Goal: Task Accomplishment & Management: Complete application form

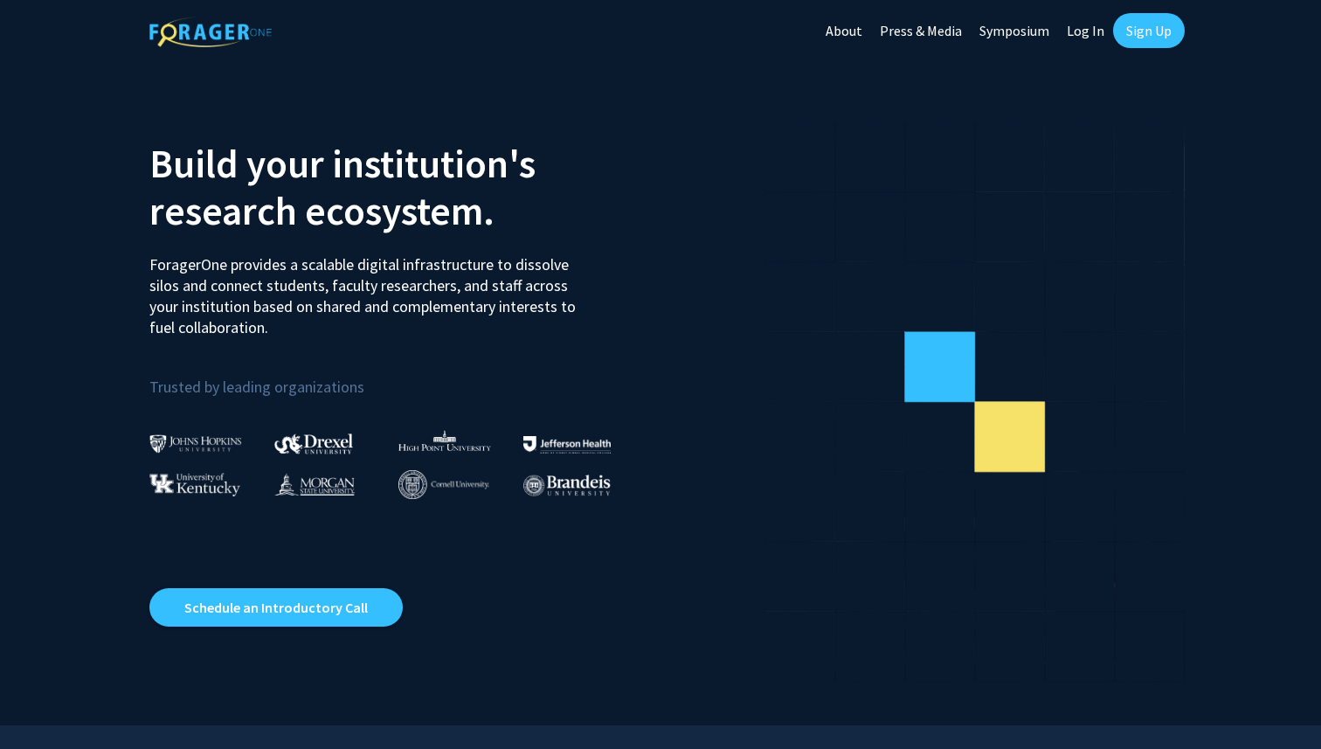
click at [1135, 32] on link "Sign Up" at bounding box center [1149, 30] width 72 height 35
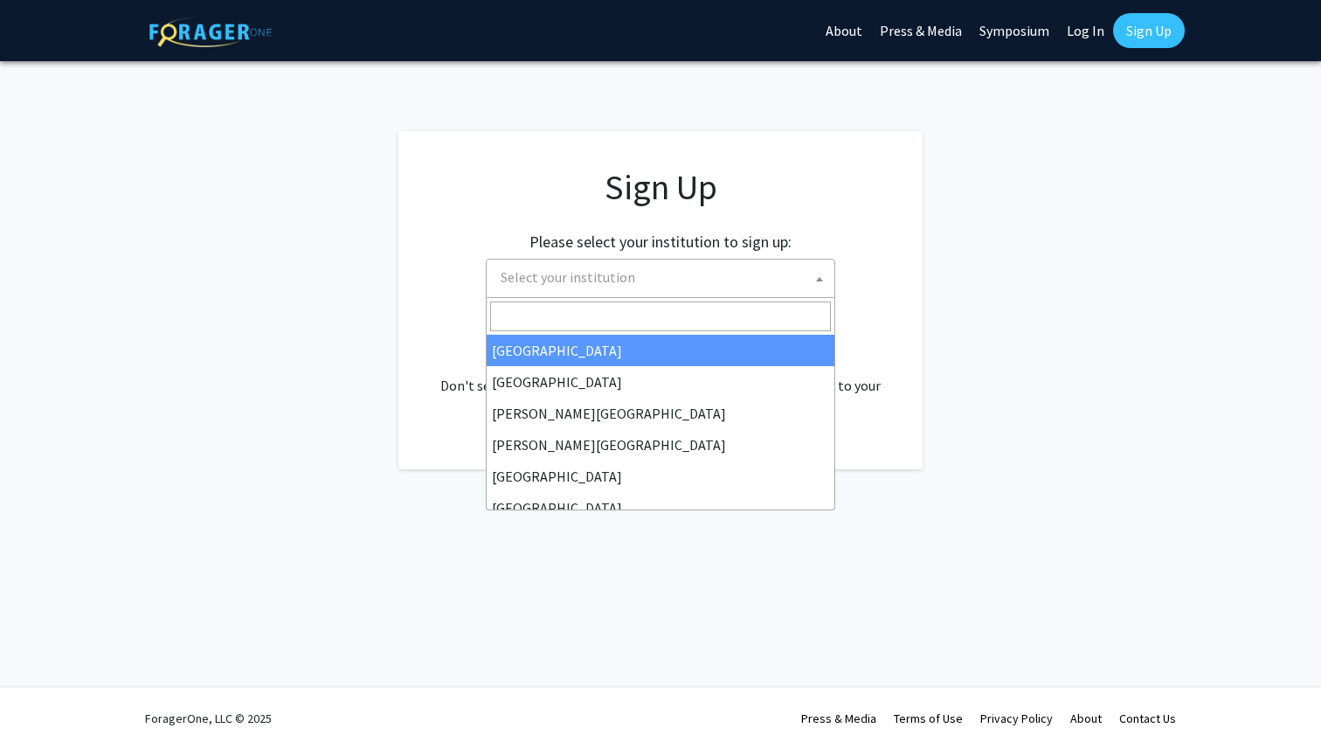
click at [646, 273] on span "Select your institution" at bounding box center [664, 278] width 341 height 36
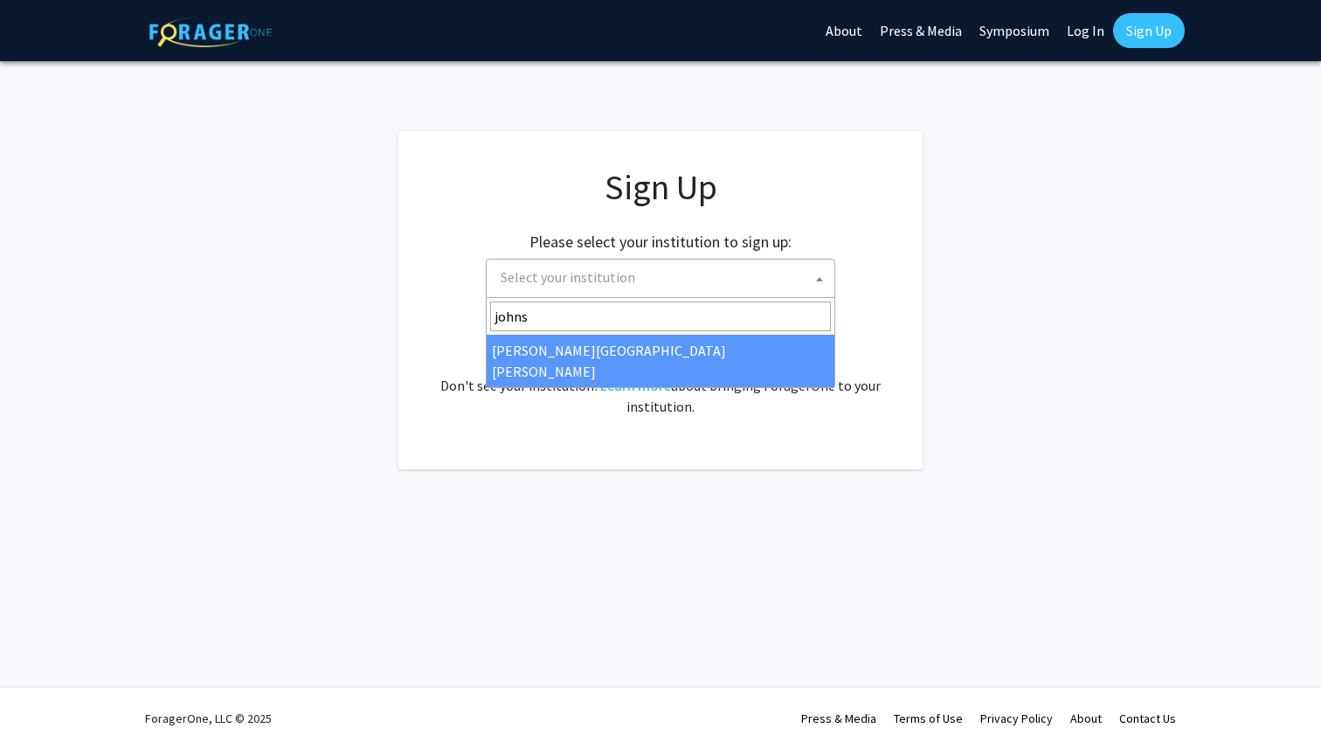
type input "johns"
select select "1"
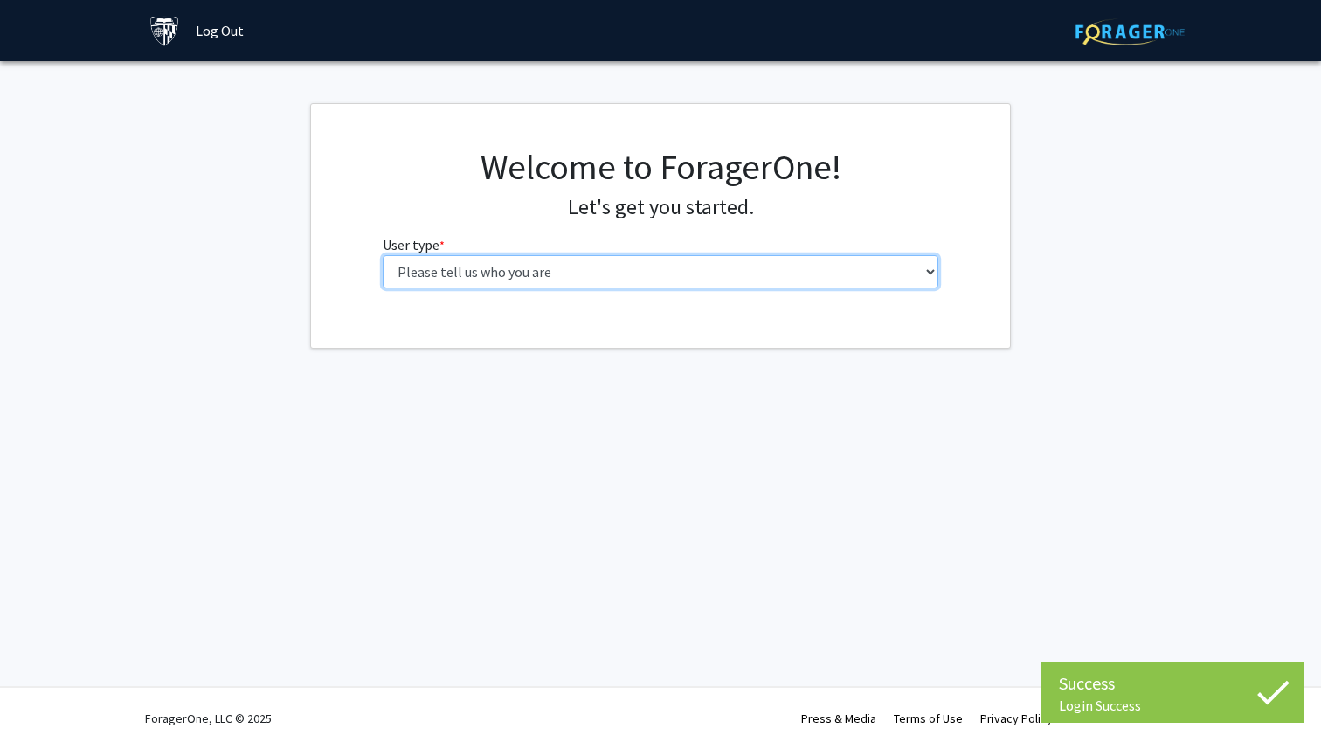
click at [731, 274] on select "Please tell us who you are Undergraduate Student Master's Student Doctoral Cand…" at bounding box center [661, 271] width 557 height 33
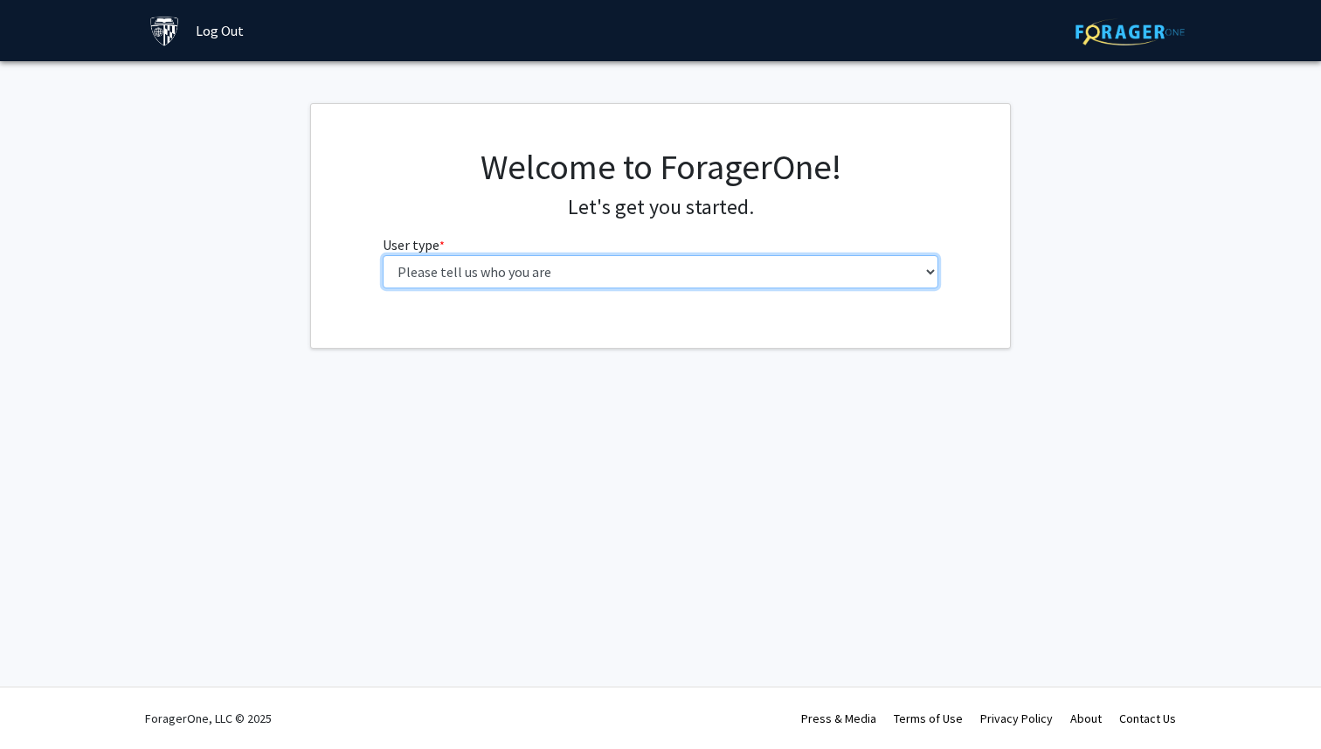
select select "1: undergrad"
click at [383, 255] on select "Please tell us who you are Undergraduate Student Master's Student Doctoral Cand…" at bounding box center [661, 271] width 557 height 33
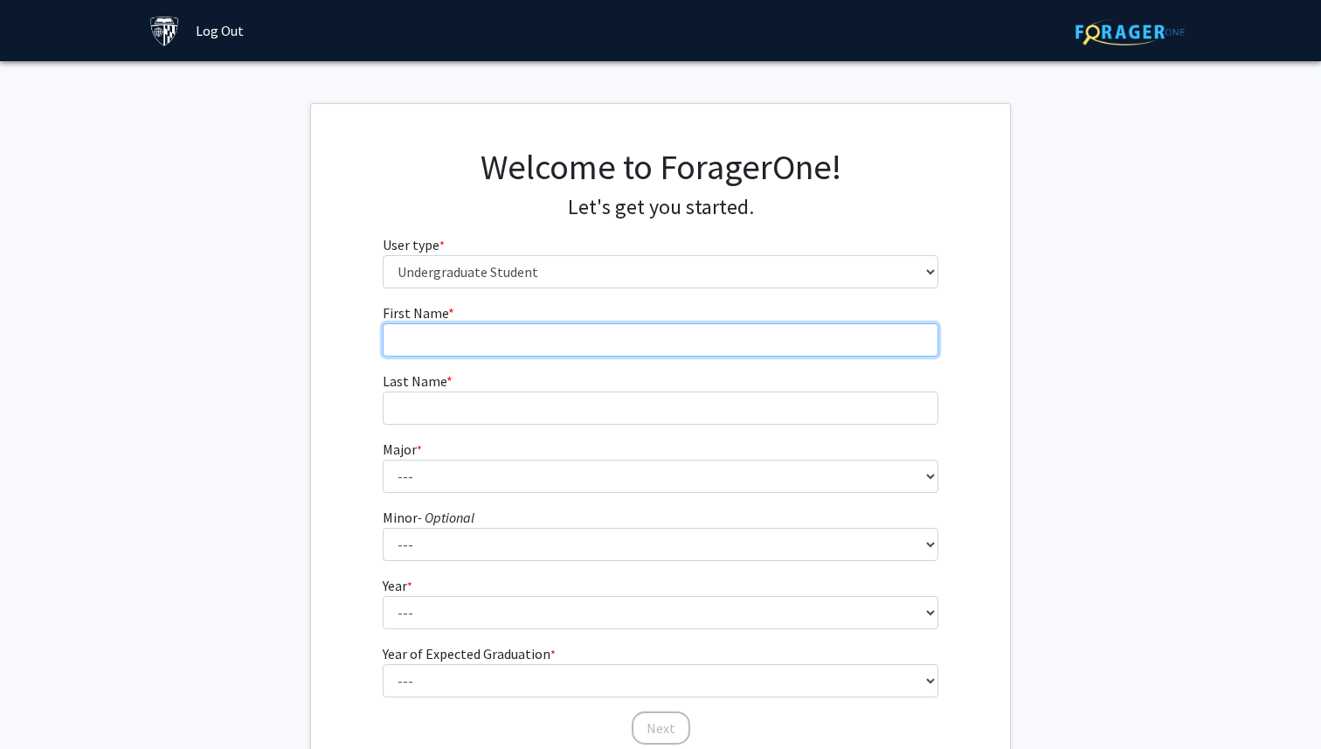
click at [687, 345] on input "First Name * required" at bounding box center [661, 339] width 557 height 33
type input "Jiham"
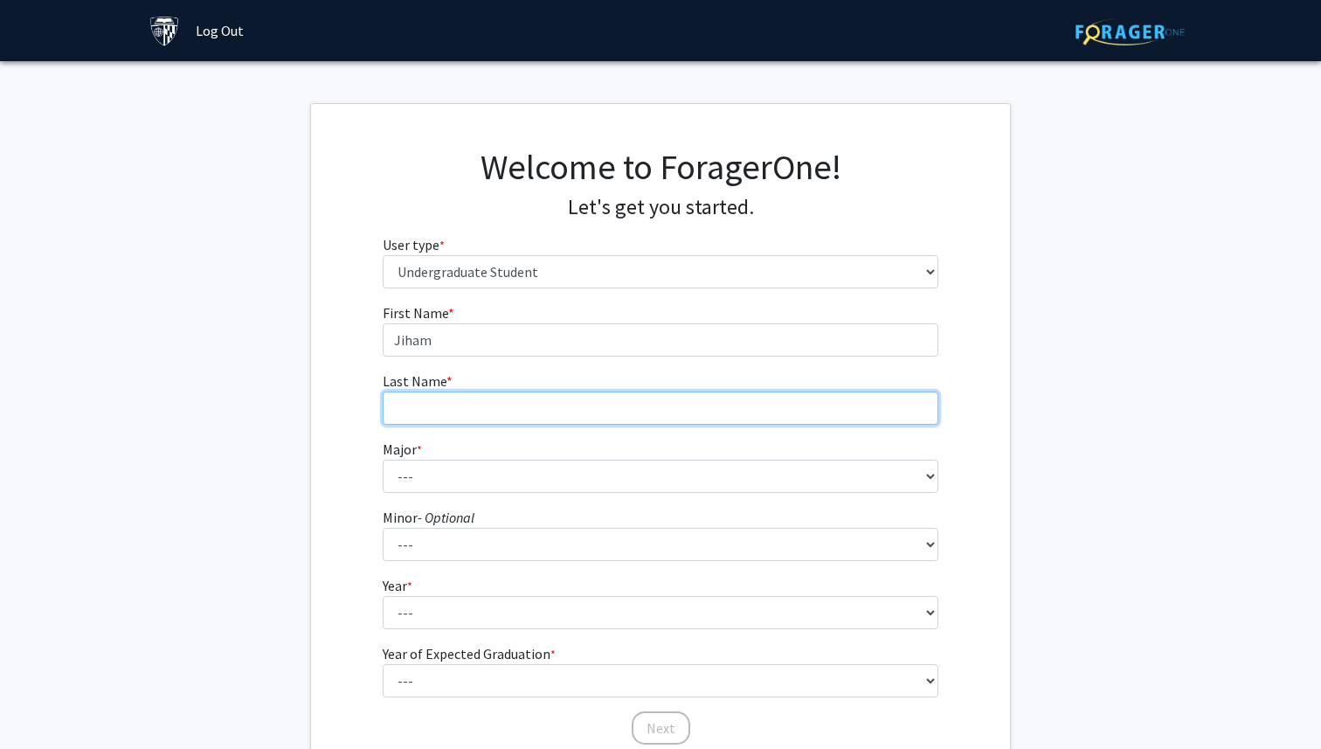
type input "Kim"
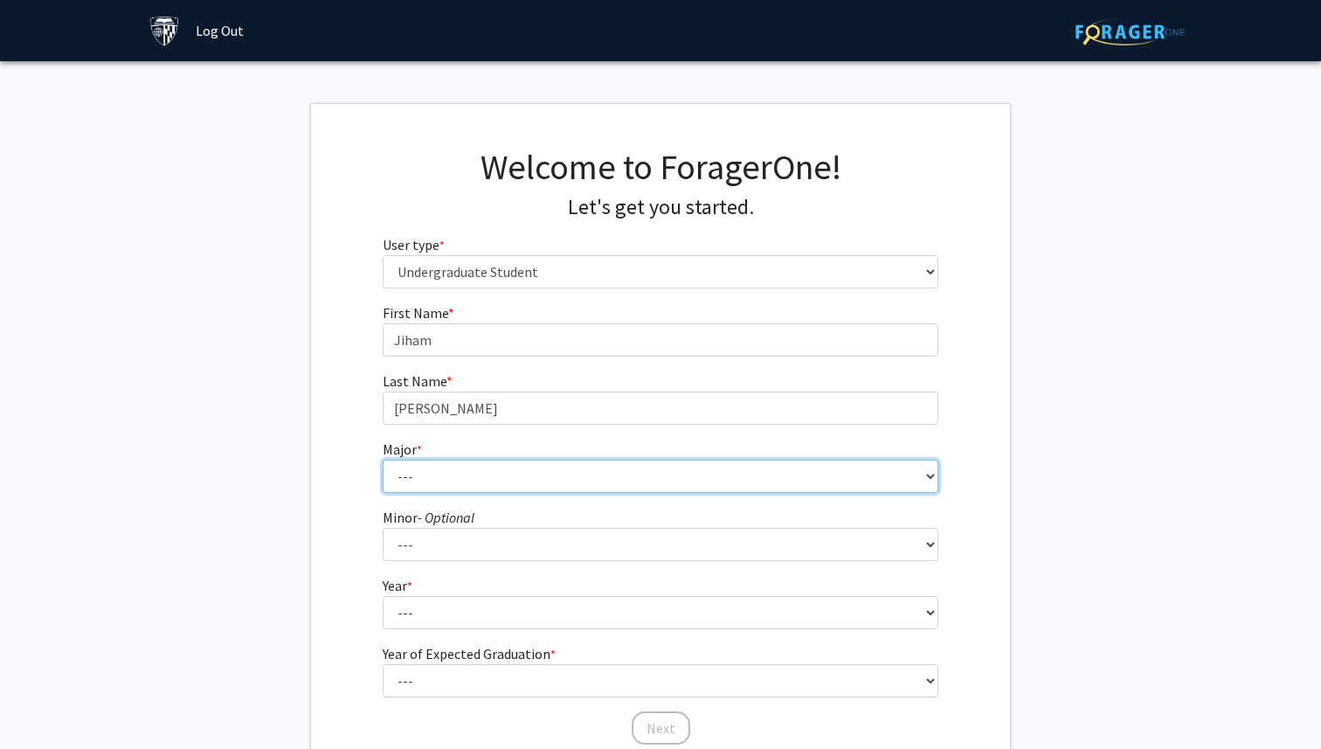
click at [538, 467] on select "--- Africana Studies Anthropology Applied Mathematics & Statistics Archaeology …" at bounding box center [661, 476] width 557 height 33
select select "45: 58"
click at [383, 460] on select "--- Africana Studies Anthropology Applied Mathematics & Statistics Archaeology …" at bounding box center [661, 476] width 557 height 33
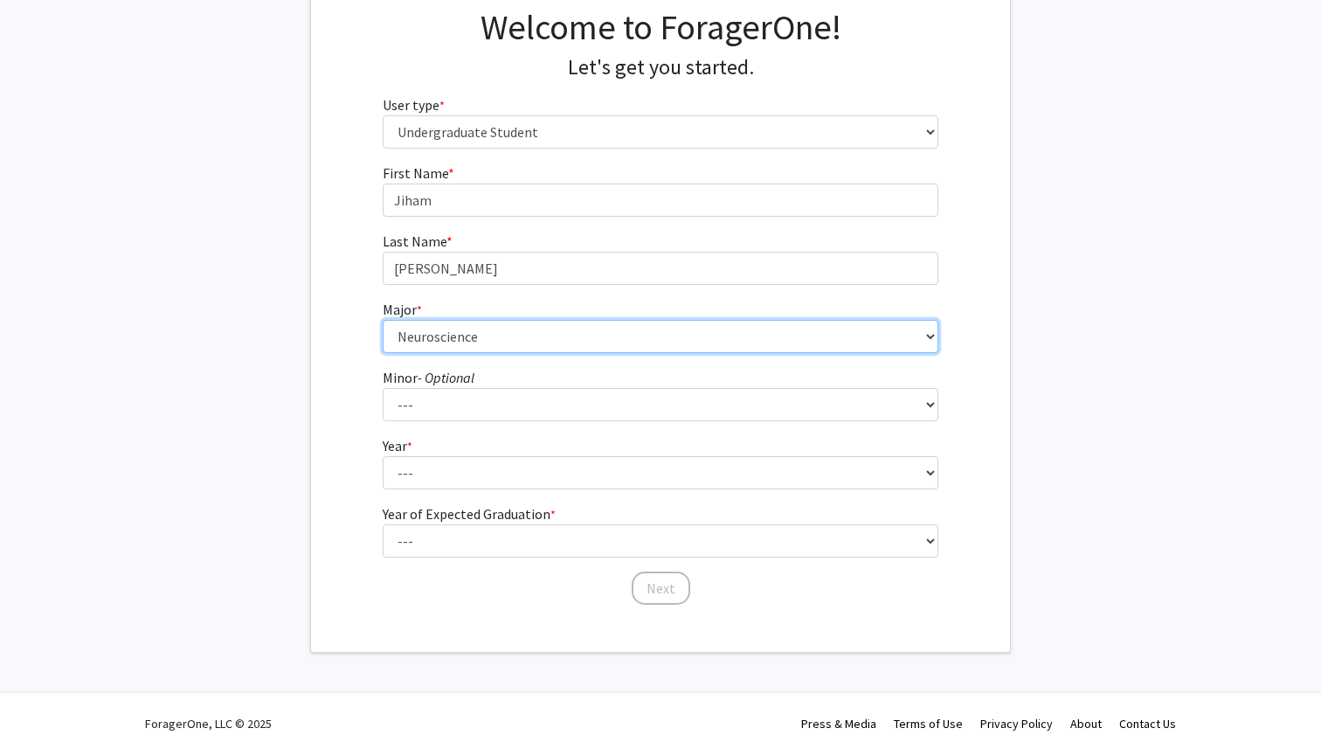
scroll to position [145, 0]
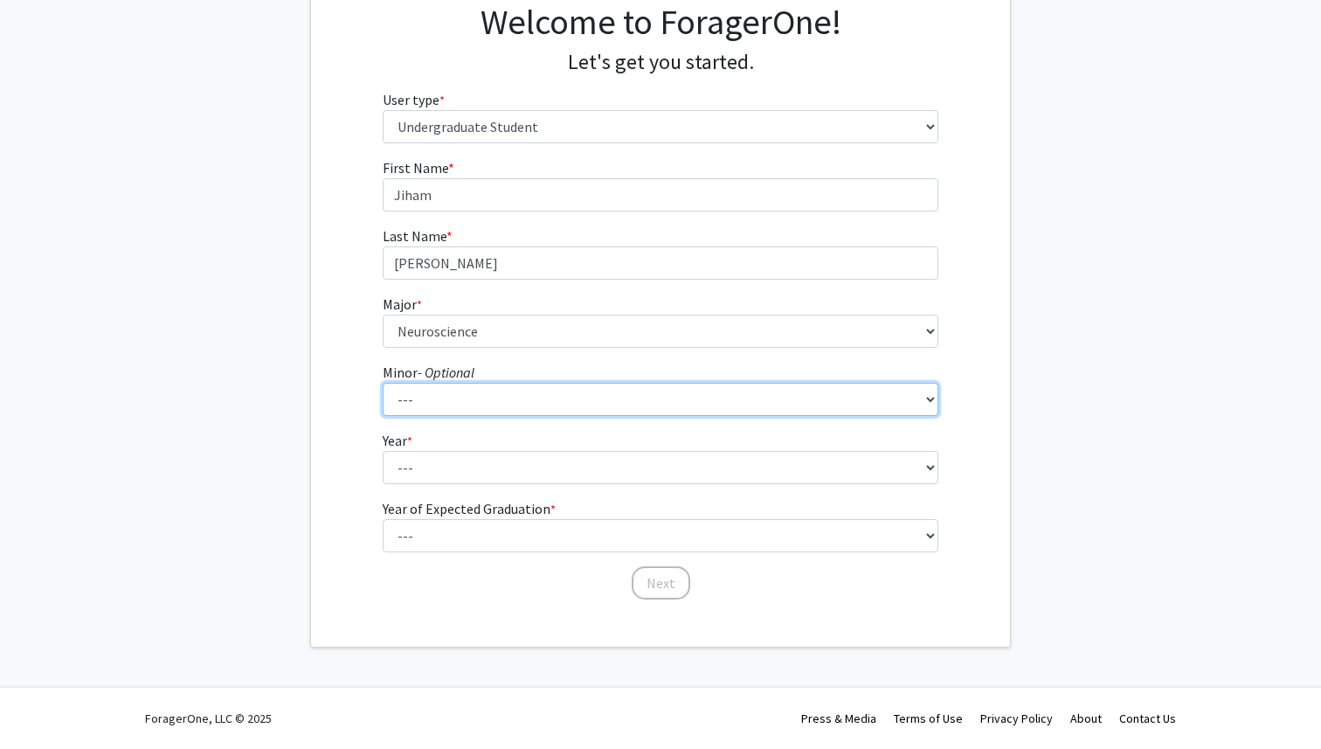
click at [524, 398] on select "--- Accounting and Financial Management Africana Studies Anthropology Applied M…" at bounding box center [661, 399] width 557 height 33
select select "37: 49"
click at [383, 383] on select "--- Accounting and Financial Management Africana Studies Anthropology Applied M…" at bounding box center [661, 399] width 557 height 33
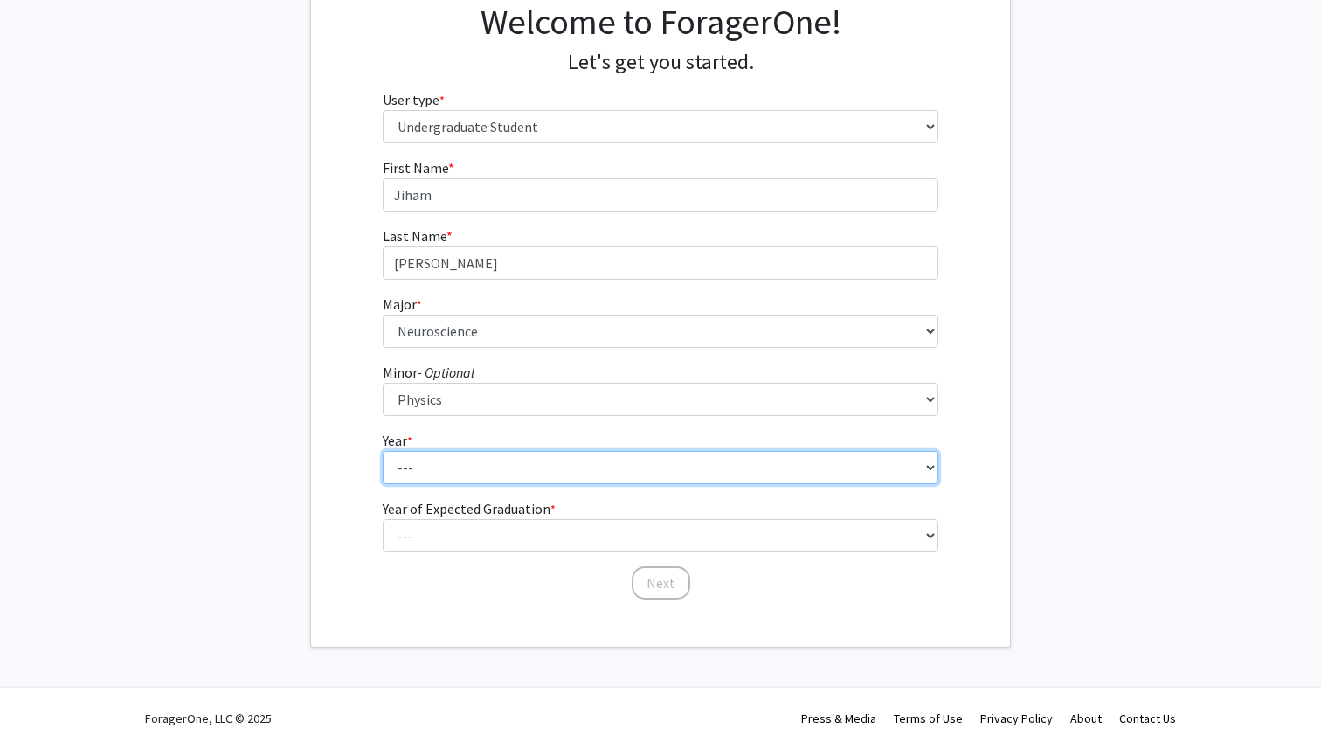
click at [523, 456] on select "--- First-year Sophomore Junior Senior Postbaccalaureate Certificate" at bounding box center [661, 467] width 557 height 33
select select "1: first-year"
click at [383, 451] on select "--- First-year Sophomore Junior Senior Postbaccalaureate Certificate" at bounding box center [661, 467] width 557 height 33
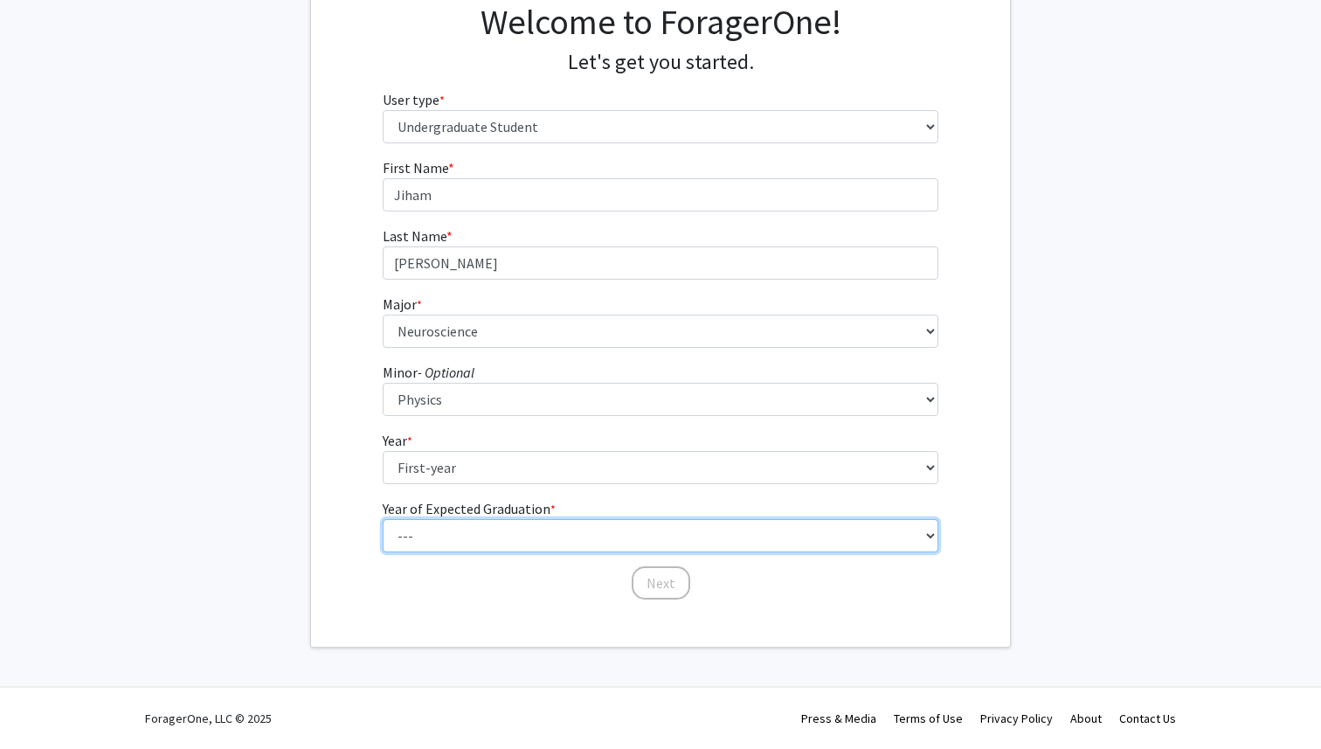
click at [512, 537] on select "--- 2025 2026 2027 2028 2029 2030 2031 2032 2033 2034" at bounding box center [661, 535] width 557 height 33
select select "5: 2029"
click at [383, 519] on select "--- 2025 2026 2027 2028 2029 2030 2031 2032 2033 2034" at bounding box center [661, 535] width 557 height 33
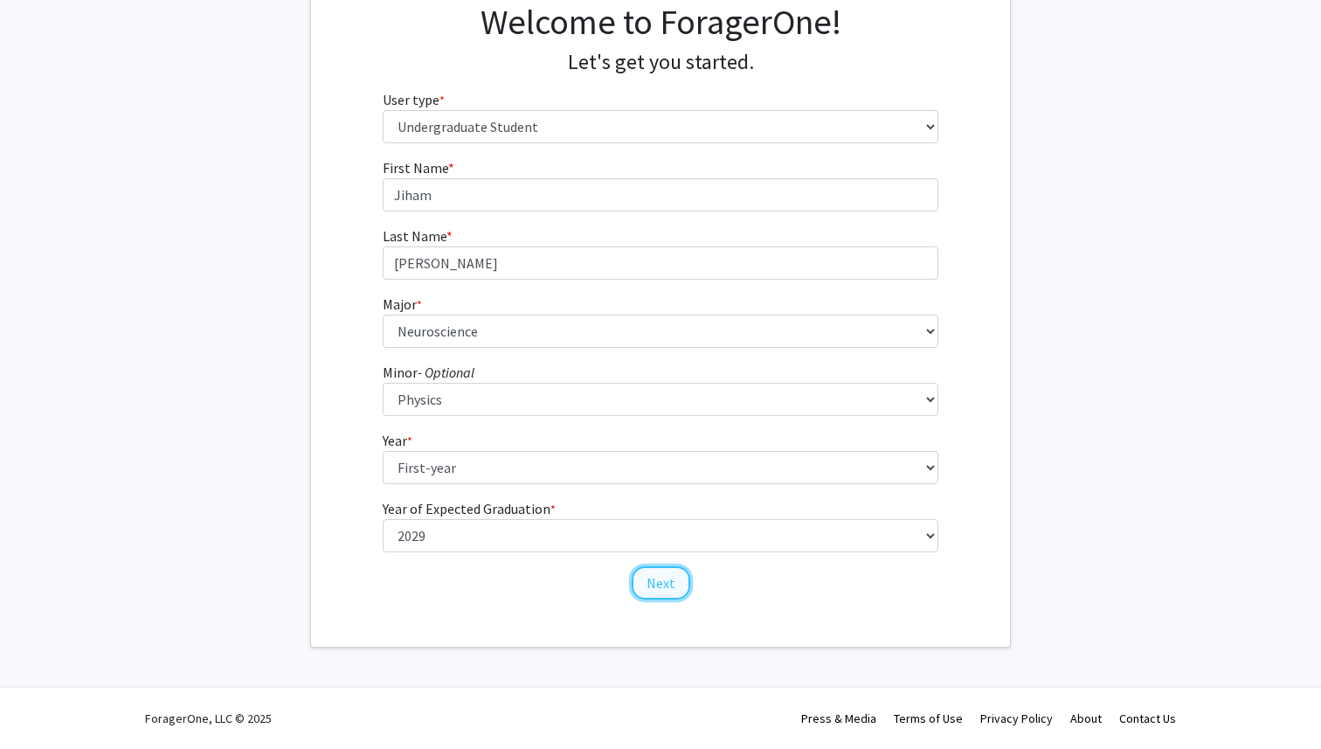
click at [673, 584] on button "Next" at bounding box center [661, 582] width 59 height 33
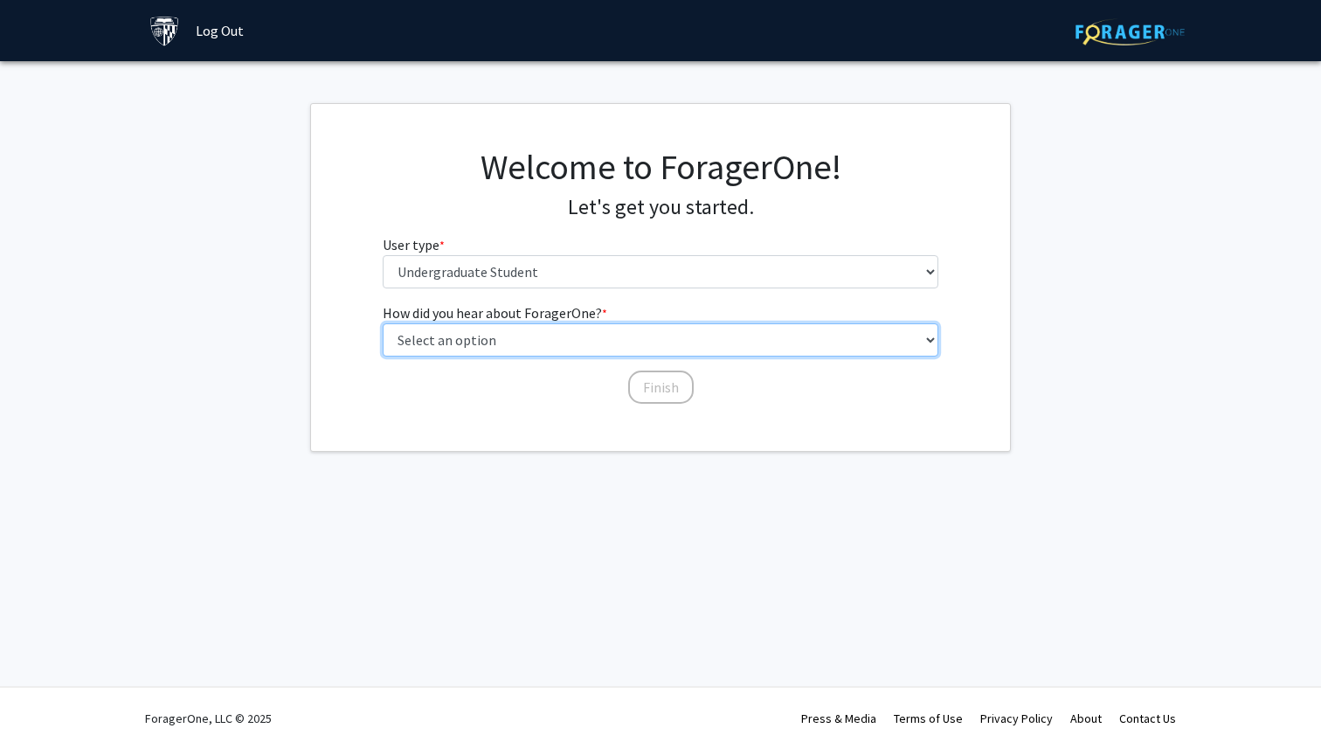
click at [579, 347] on select "Select an option Peer/student recommendation Faculty/staff recommendation Unive…" at bounding box center [661, 339] width 557 height 33
select select "3: university_website"
click at [383, 323] on select "Select an option Peer/student recommendation Faculty/staff recommendation Unive…" at bounding box center [661, 339] width 557 height 33
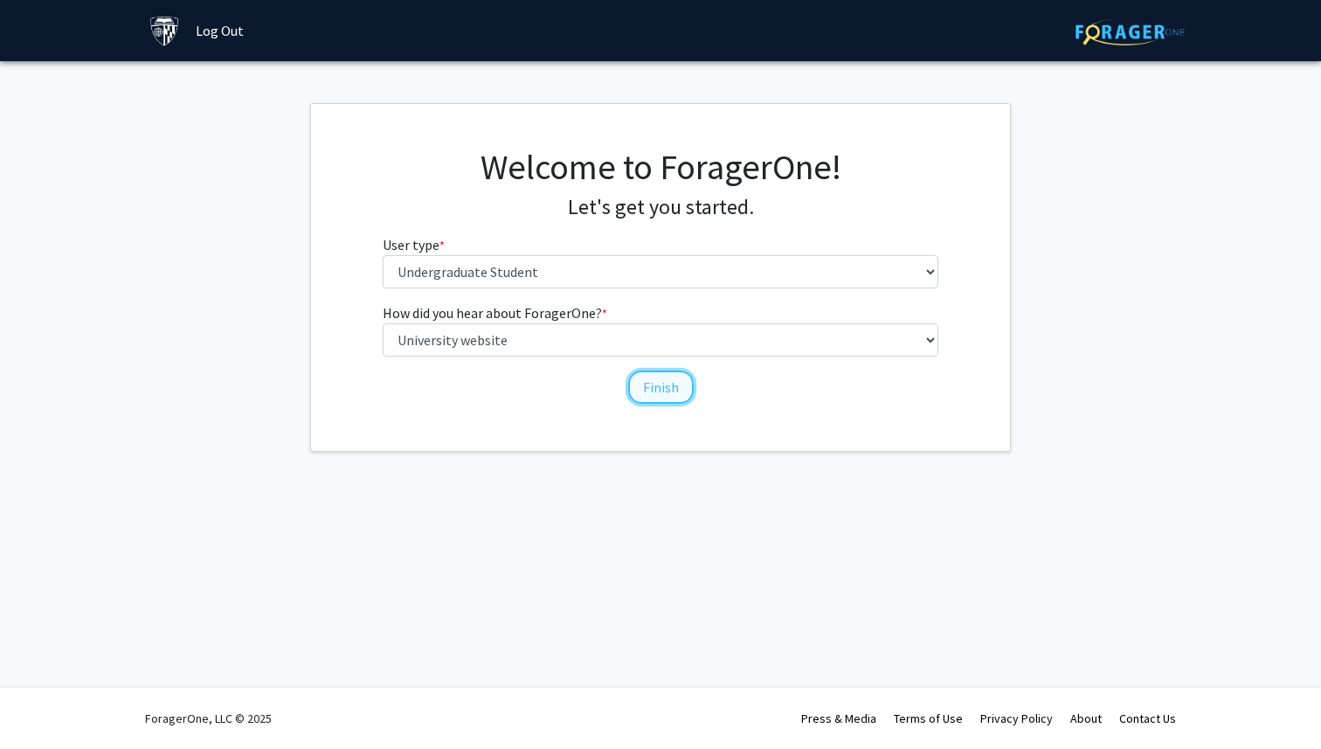
click at [661, 390] on button "Finish" at bounding box center [661, 387] width 66 height 33
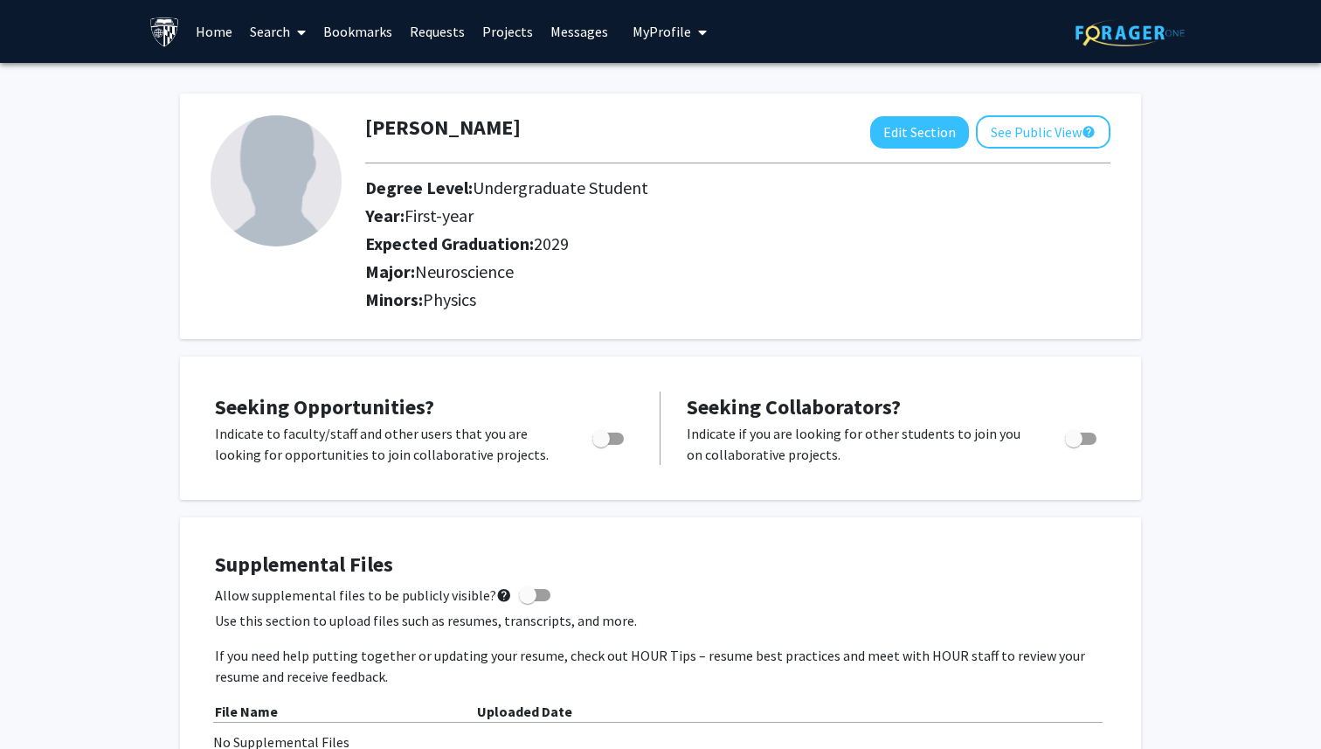
click at [222, 36] on link "Home" at bounding box center [214, 31] width 54 height 61
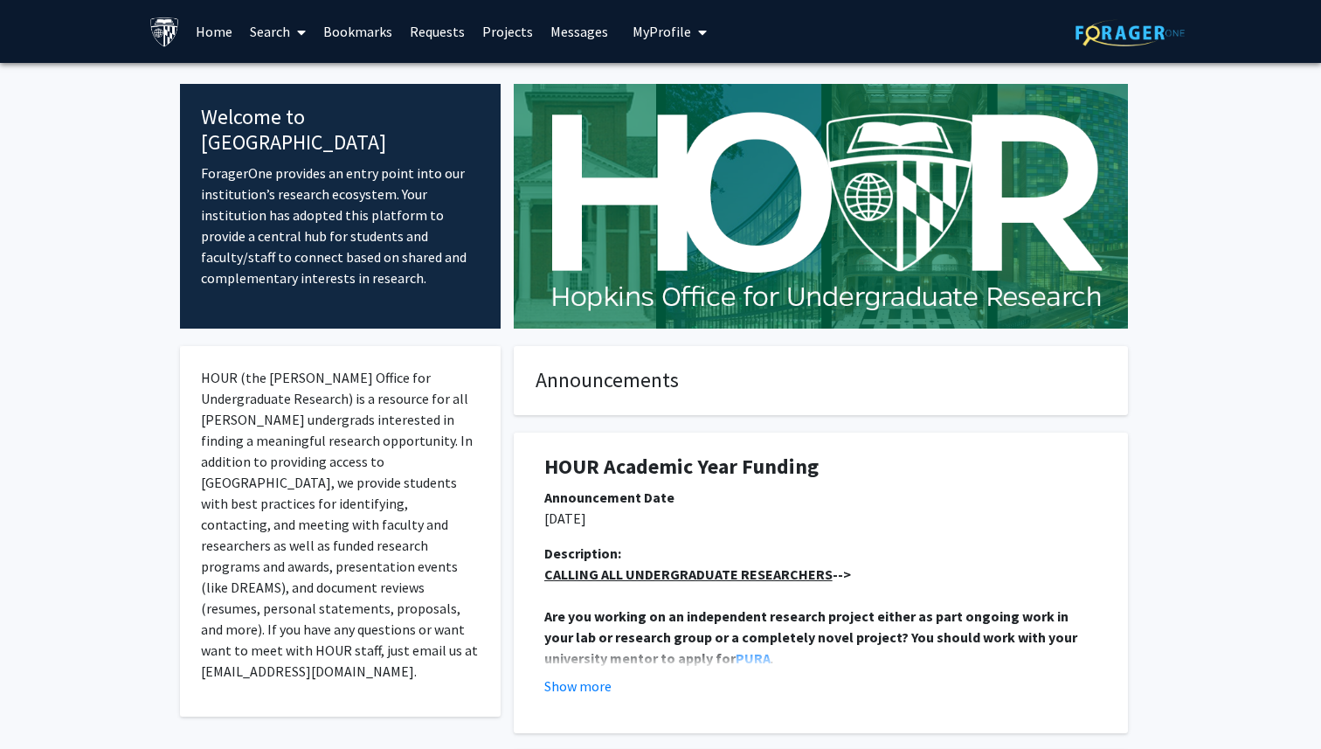
click at [267, 26] on link "Search" at bounding box center [277, 31] width 73 height 61
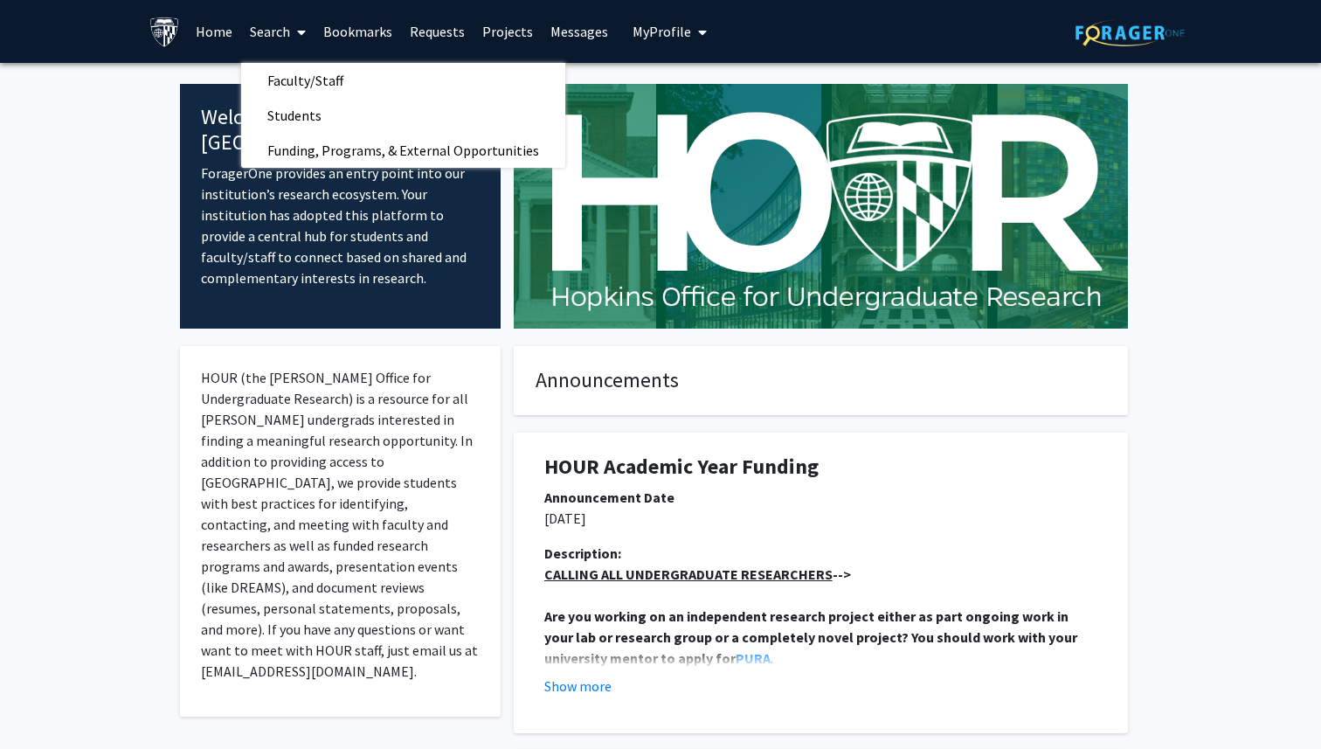
click at [336, 24] on link "Bookmarks" at bounding box center [358, 31] width 87 height 61
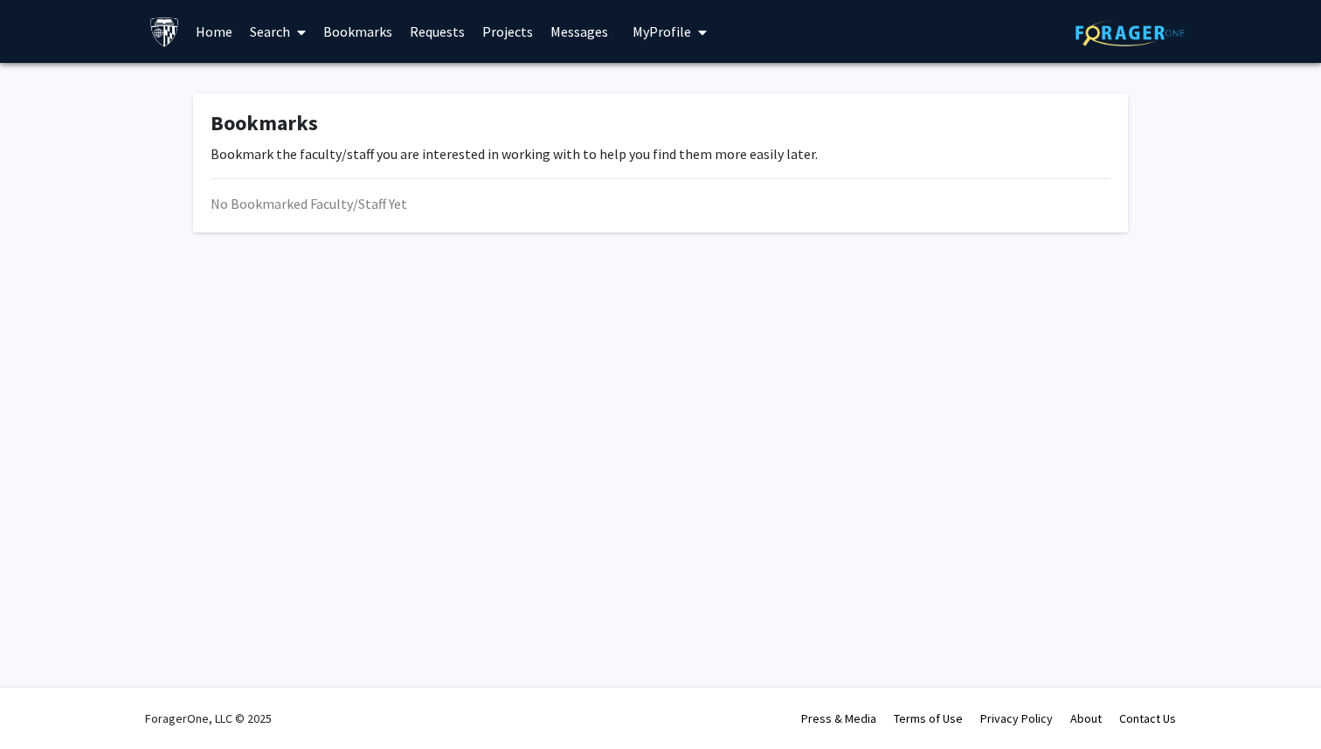
click at [430, 20] on link "Requests" at bounding box center [437, 31] width 73 height 61
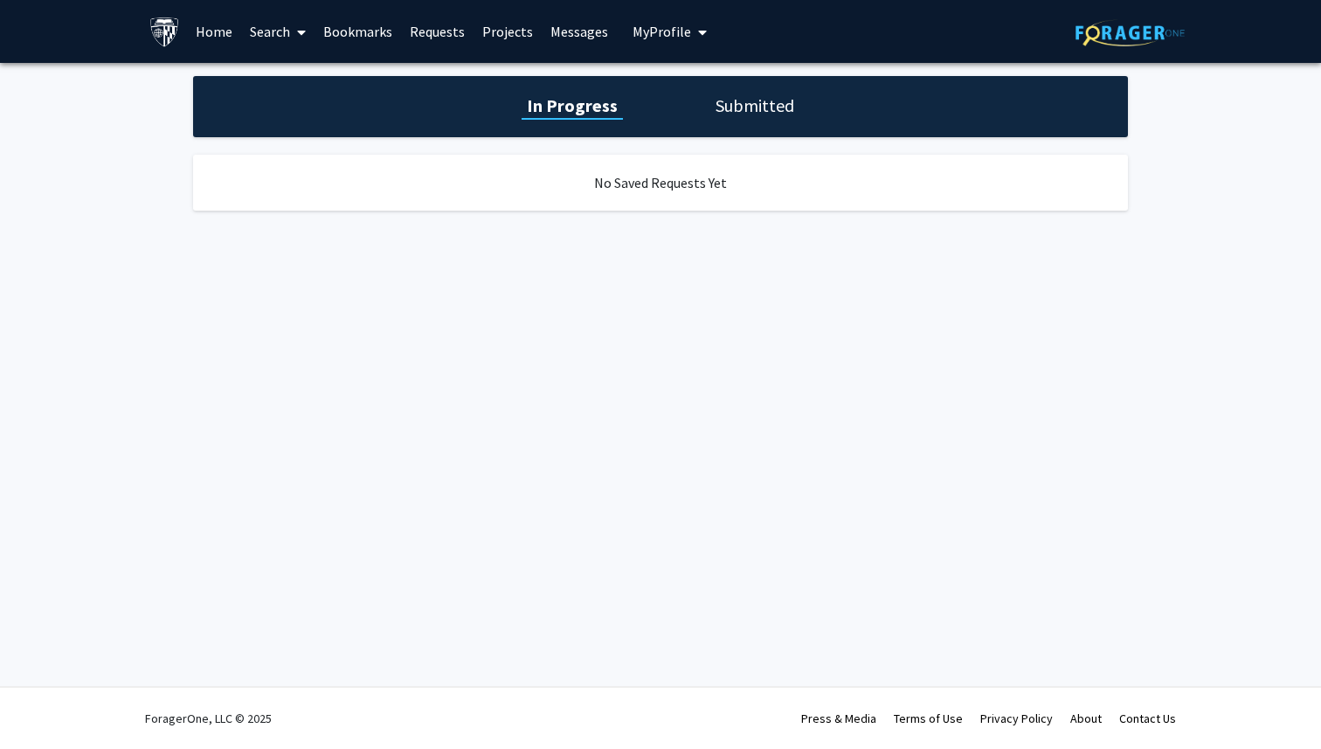
click at [509, 34] on link "Projects" at bounding box center [508, 31] width 68 height 61
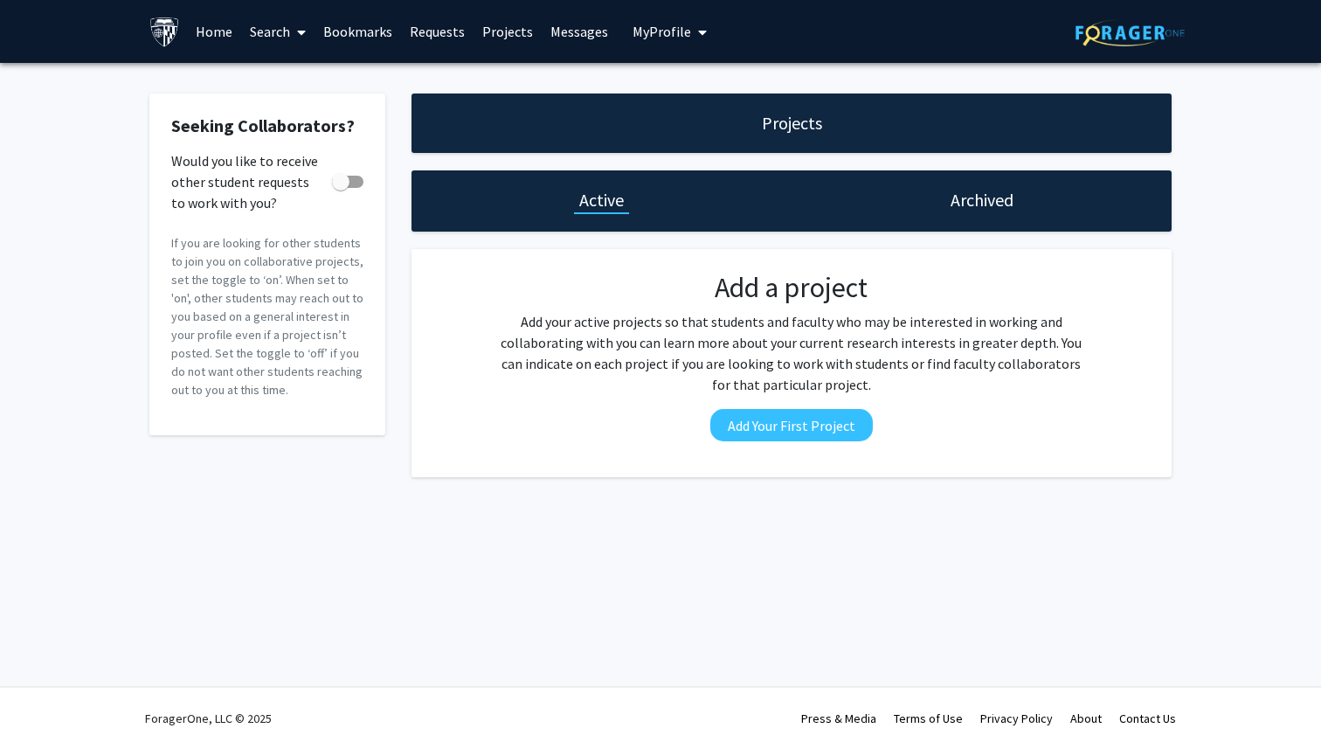
click at [576, 32] on link "Messages" at bounding box center [579, 31] width 75 height 61
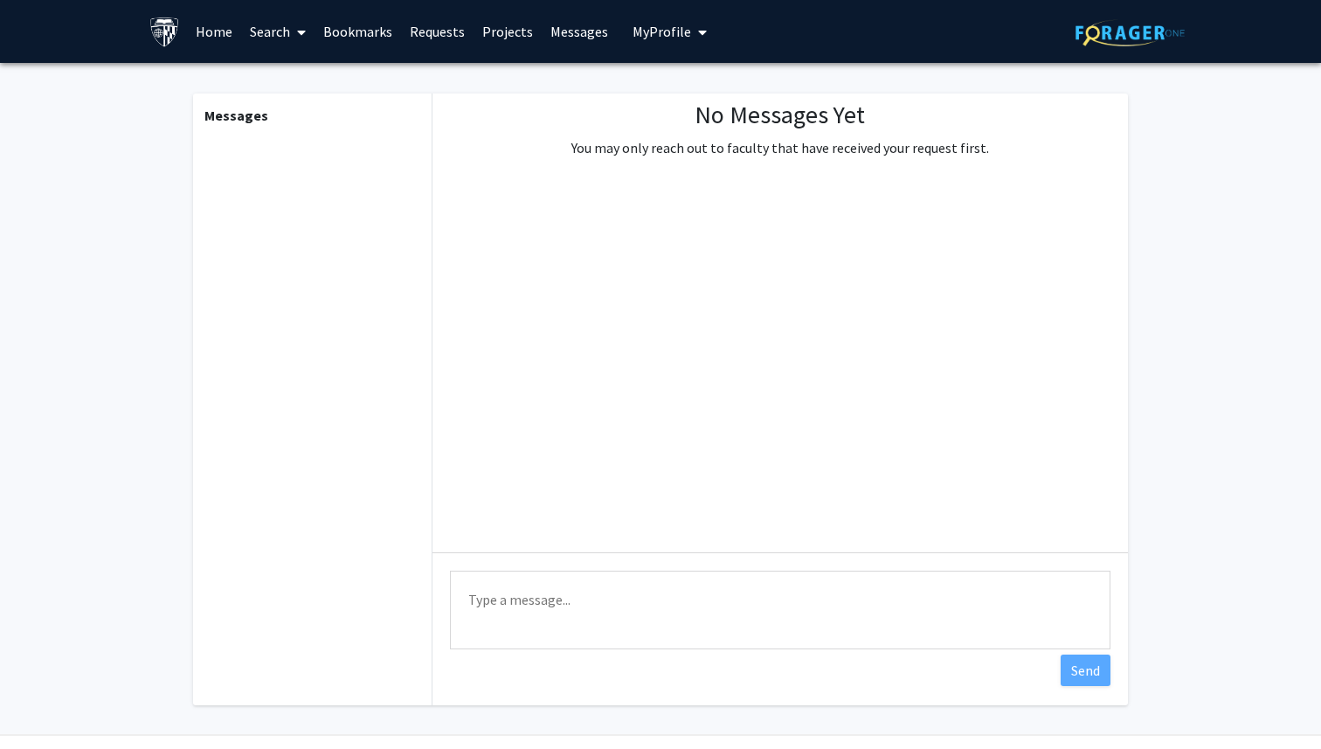
click at [205, 47] on link "Home" at bounding box center [214, 31] width 54 height 61
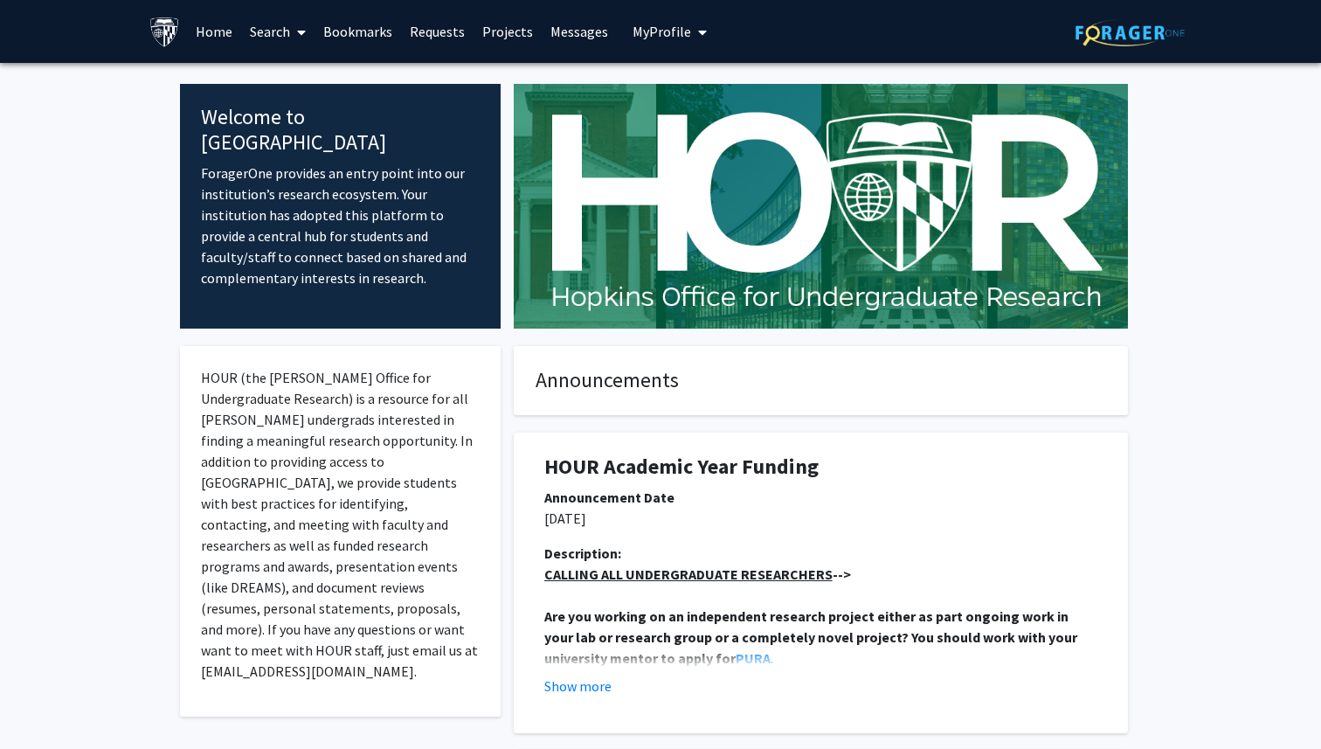
click at [217, 29] on link "Home" at bounding box center [214, 31] width 54 height 61
click at [265, 24] on link "Search" at bounding box center [277, 31] width 73 height 61
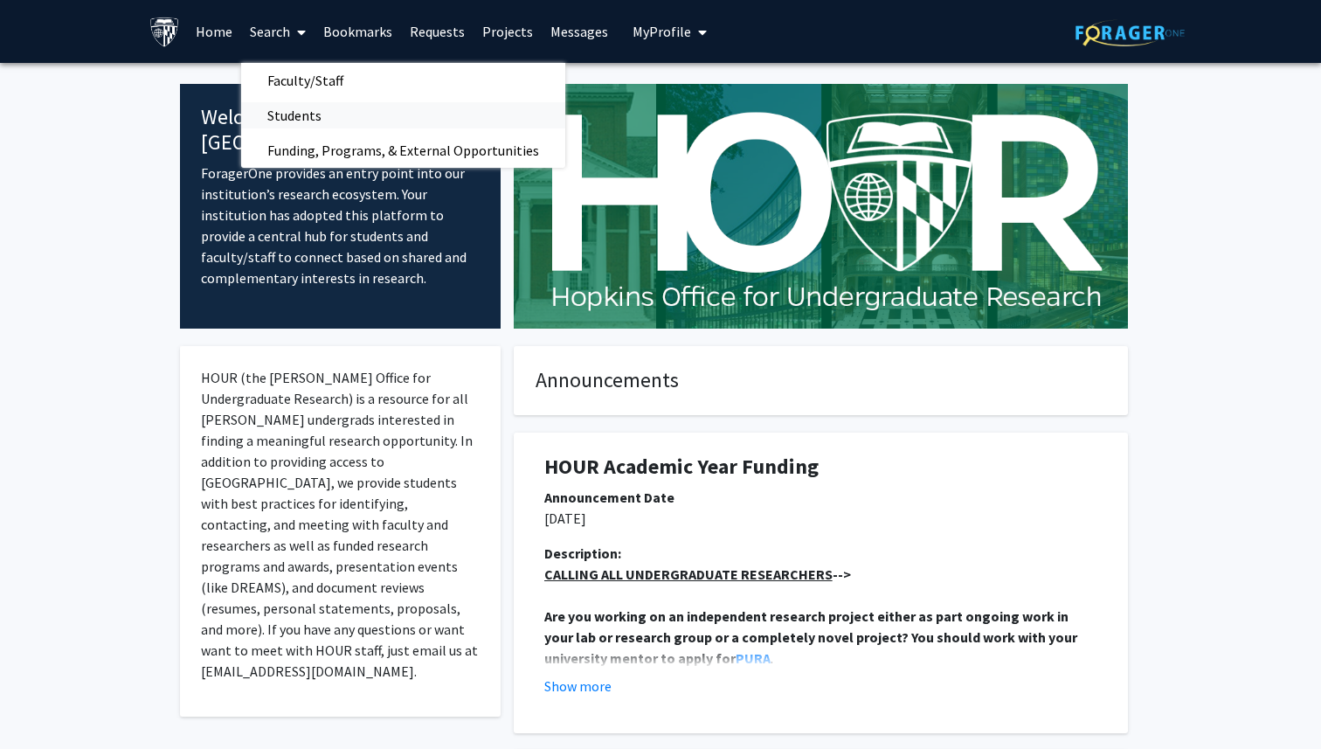
click at [299, 126] on span "Students" at bounding box center [294, 115] width 107 height 35
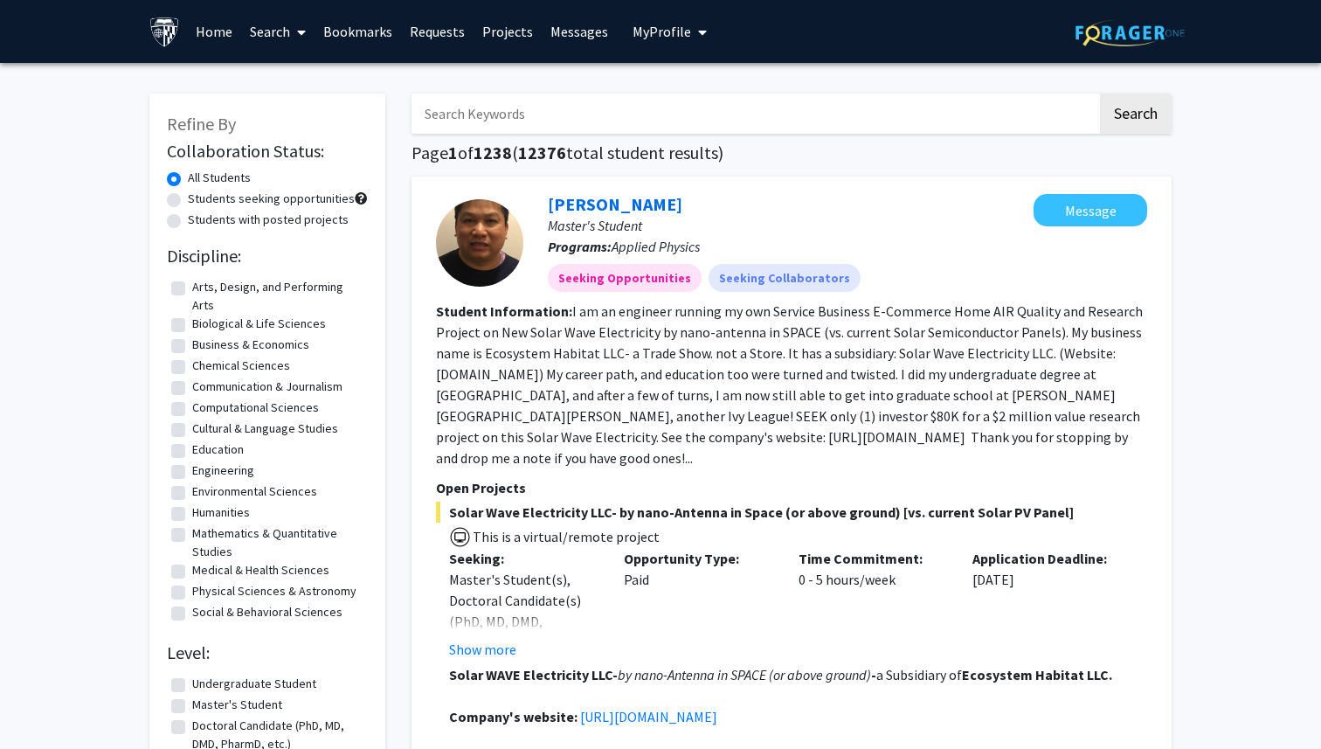
click at [280, 37] on link "Search" at bounding box center [277, 31] width 73 height 61
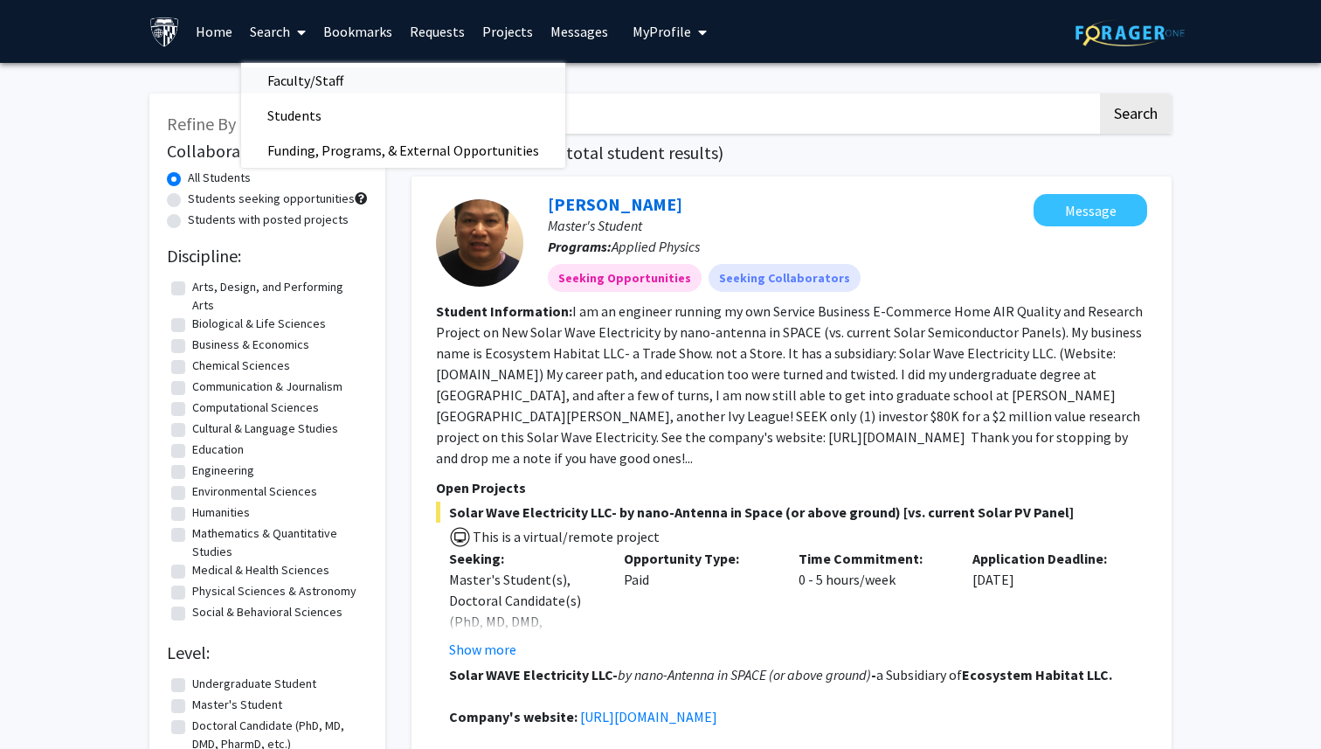
click at [281, 90] on span "Faculty/Staff" at bounding box center [305, 80] width 128 height 35
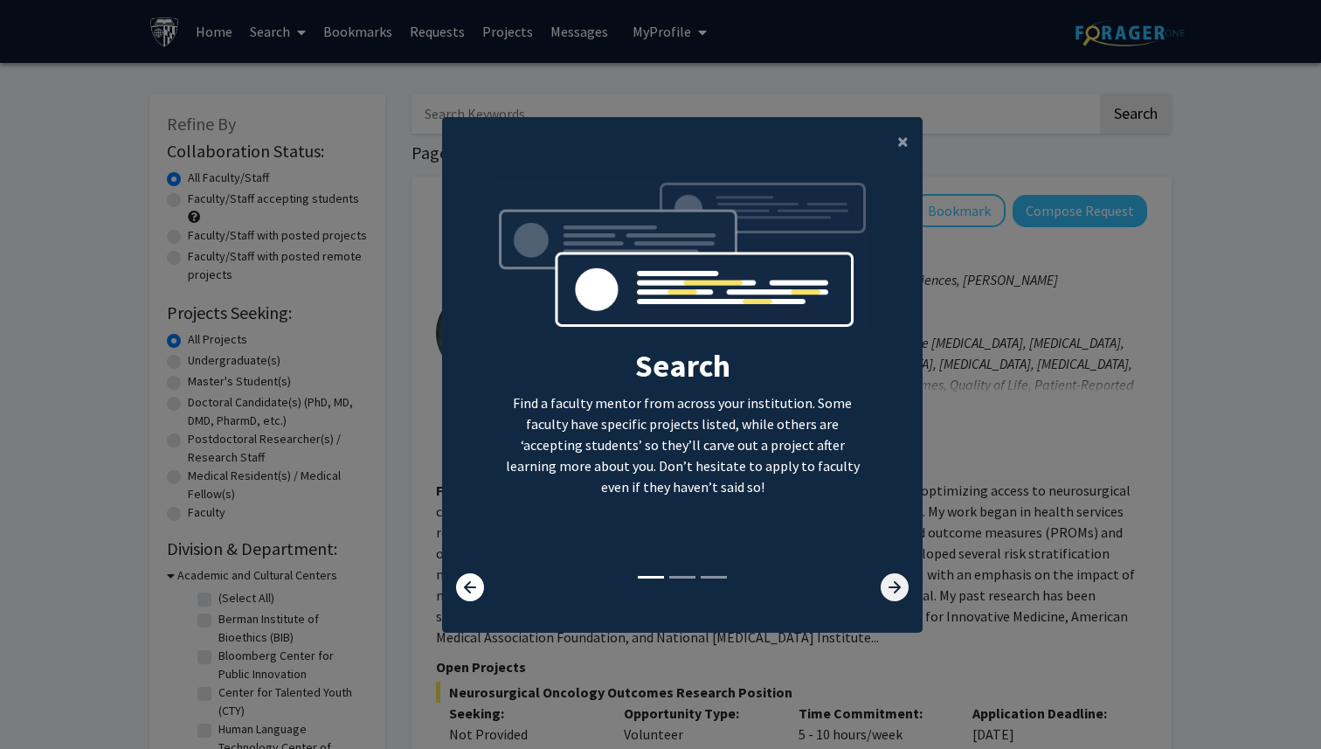
click at [888, 579] on icon at bounding box center [895, 587] width 28 height 28
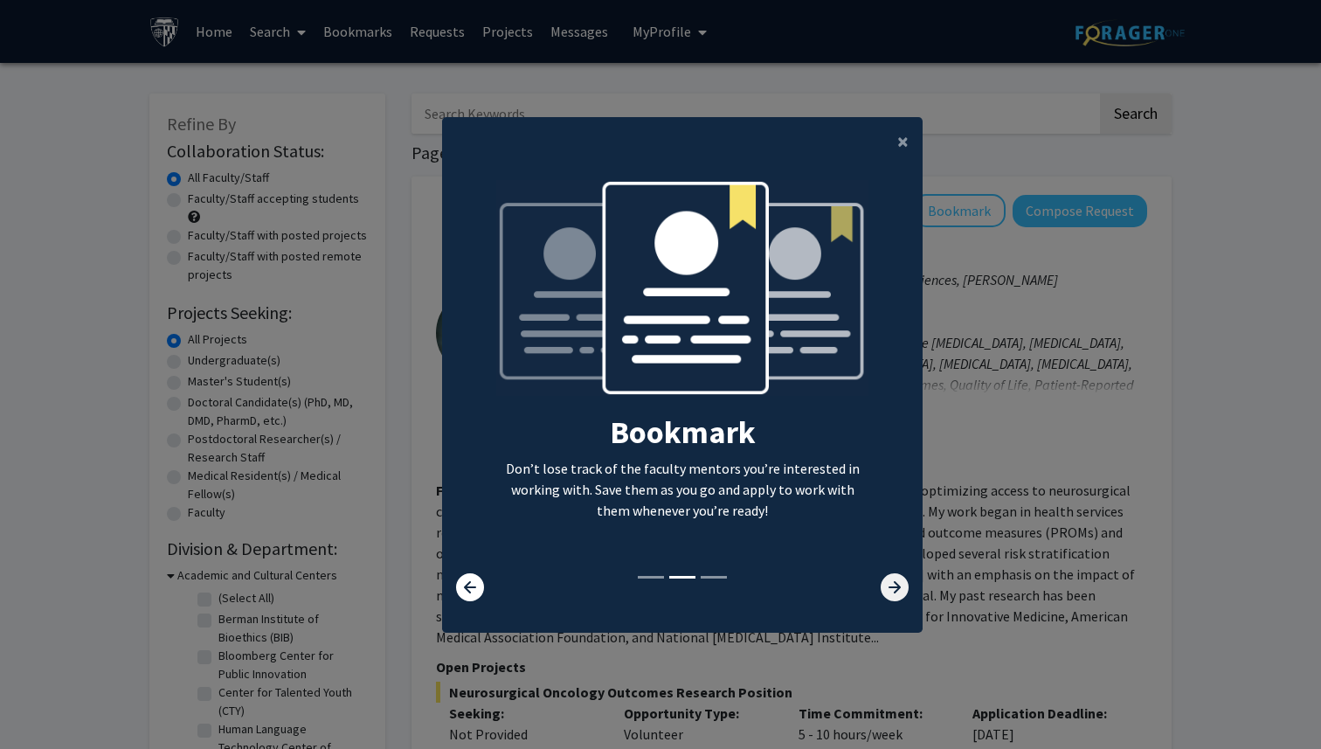
click at [888, 579] on icon at bounding box center [895, 587] width 28 height 28
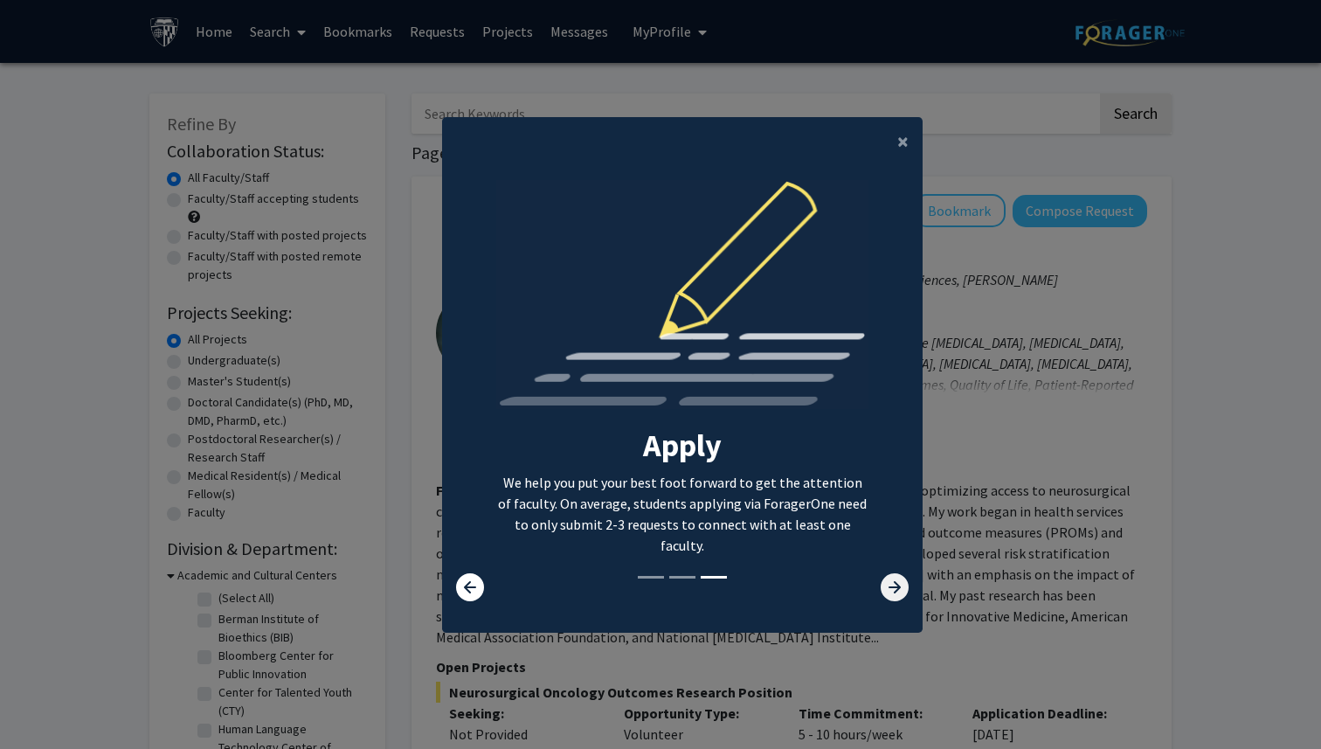
click at [889, 579] on icon at bounding box center [895, 587] width 28 height 28
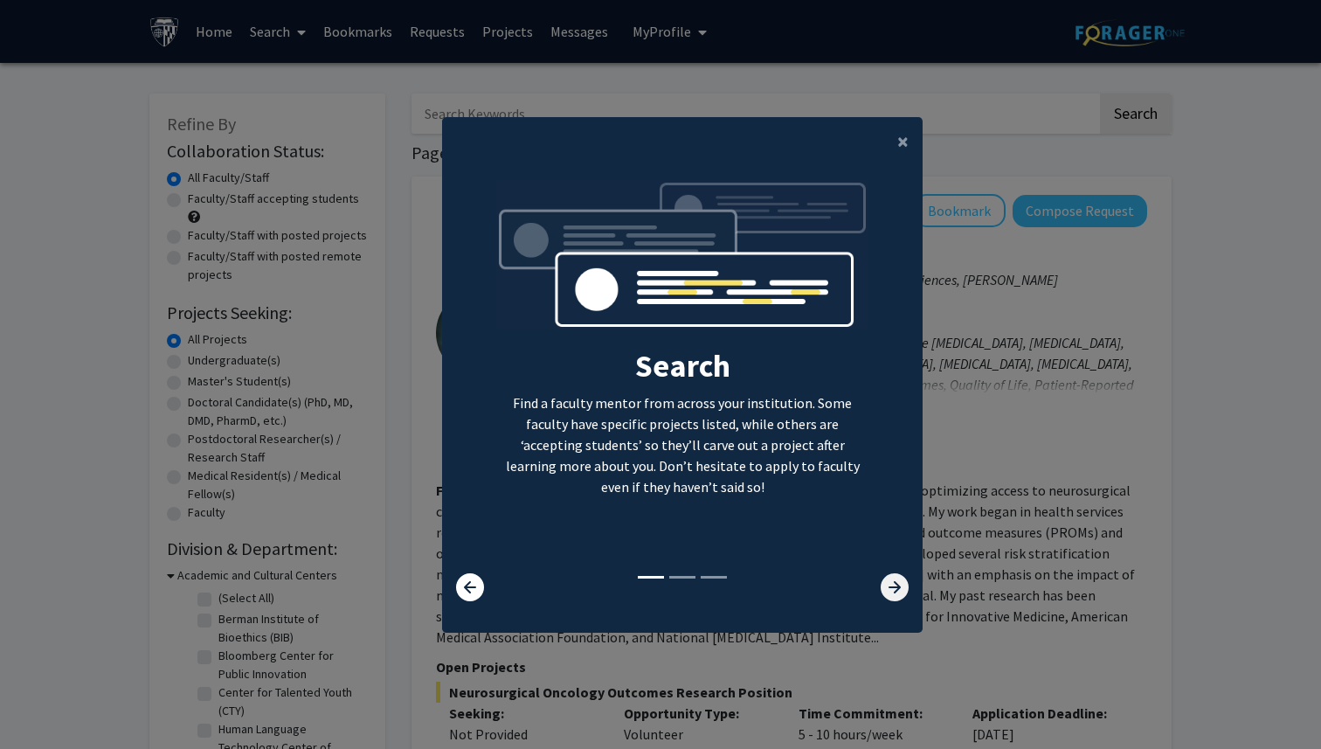
click at [889, 579] on icon at bounding box center [895, 587] width 28 height 28
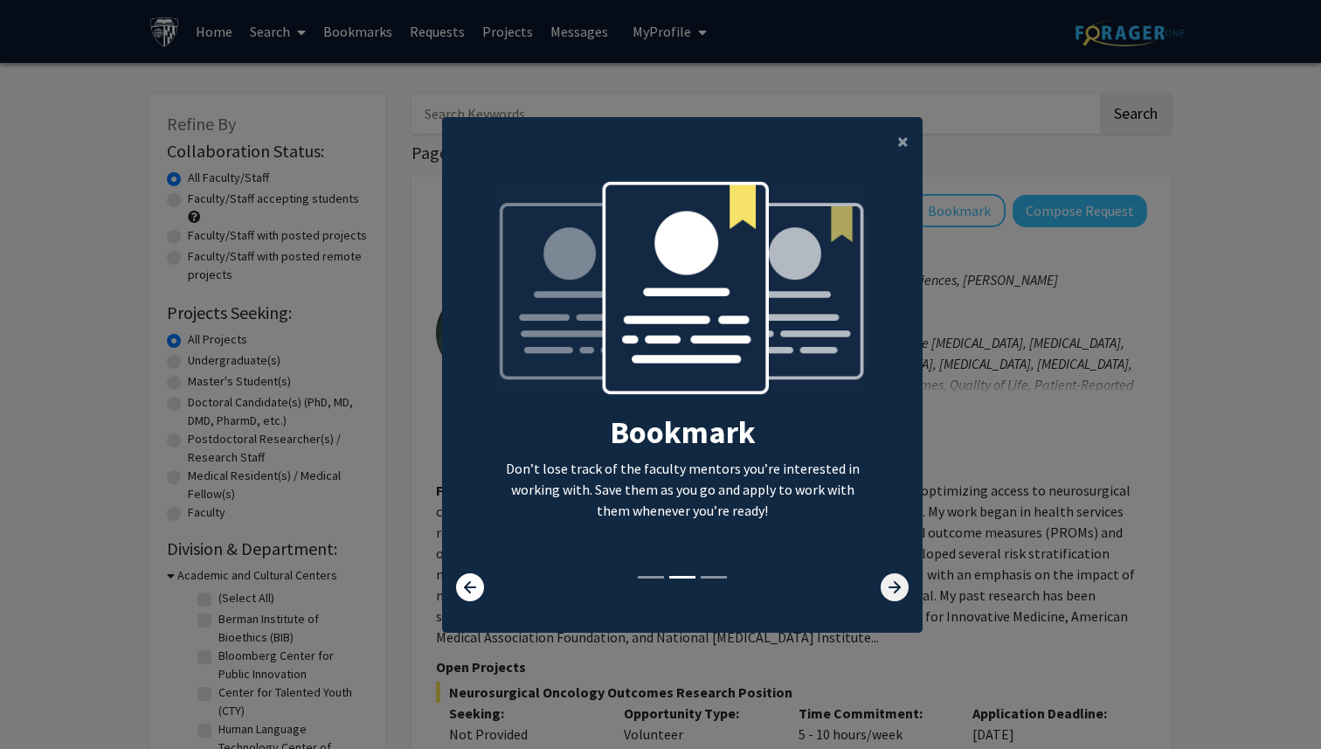
click at [889, 579] on icon at bounding box center [895, 587] width 28 height 28
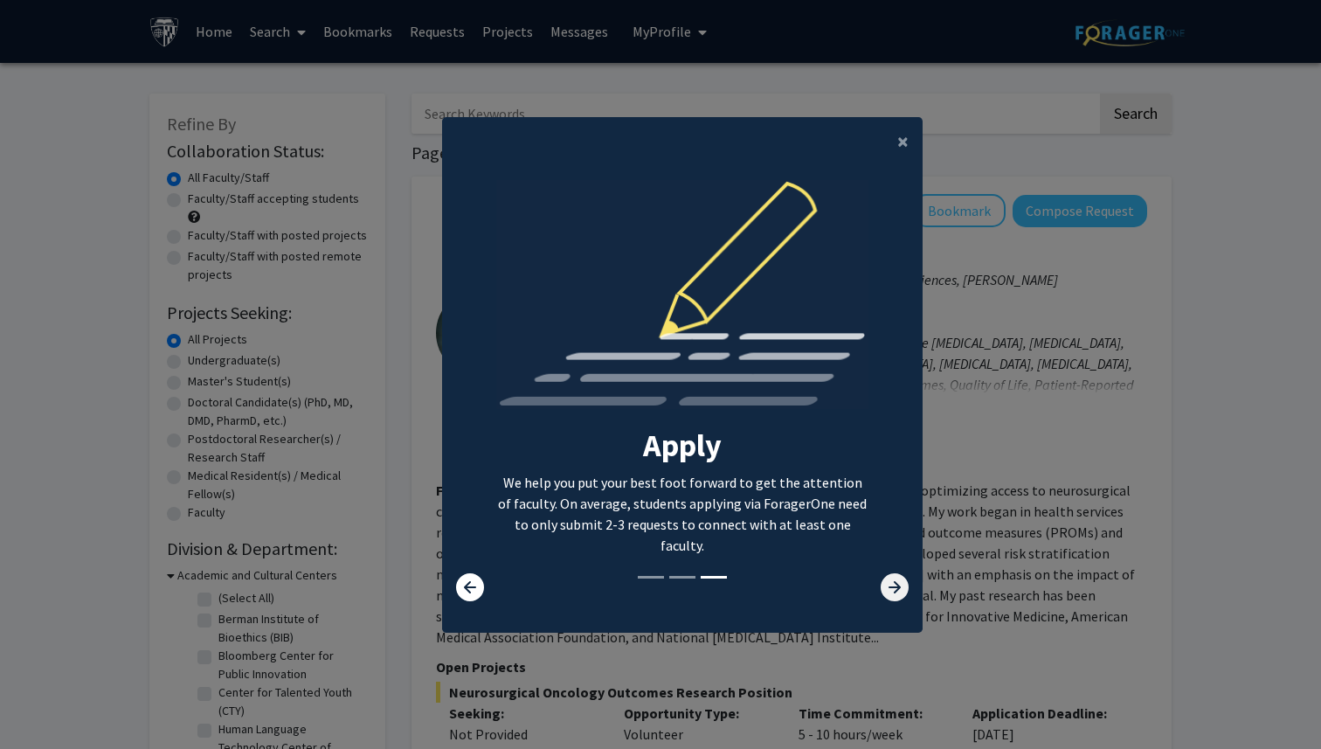
click at [889, 579] on icon at bounding box center [895, 587] width 28 height 28
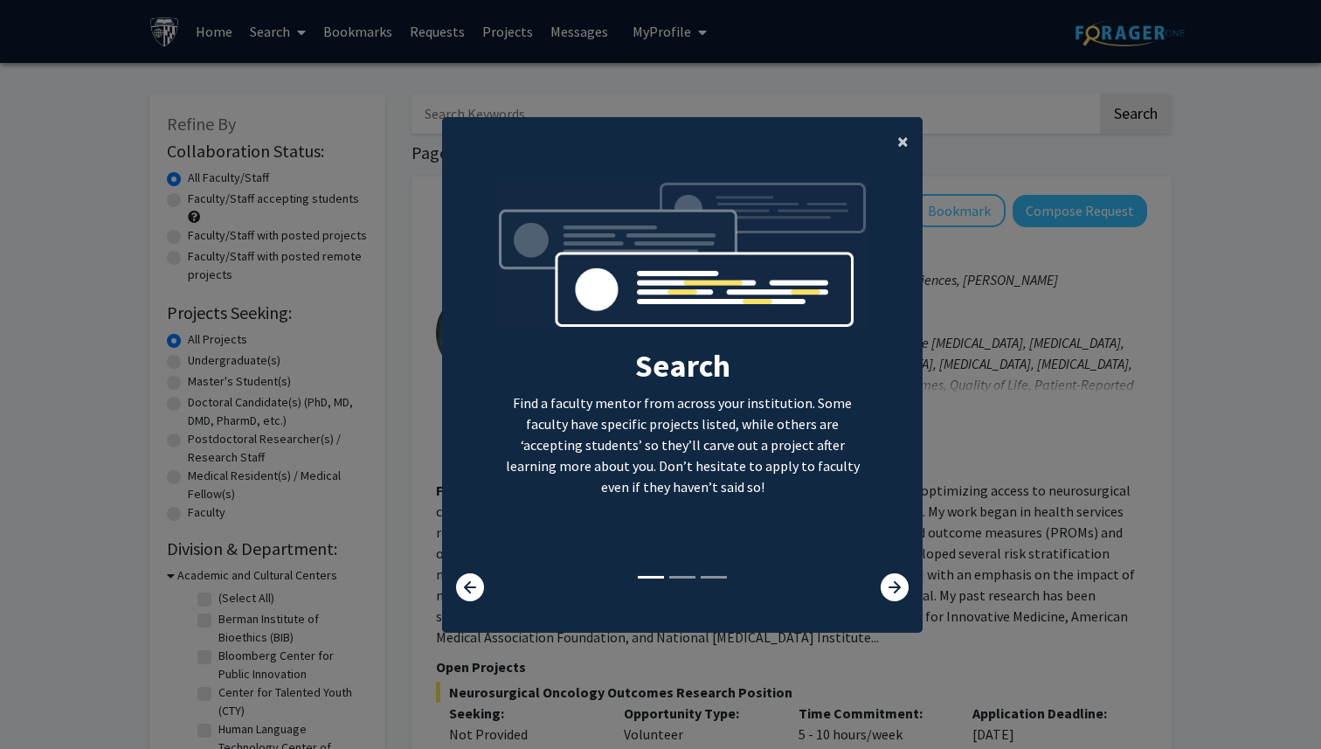
click at [902, 140] on span "×" at bounding box center [902, 141] width 11 height 27
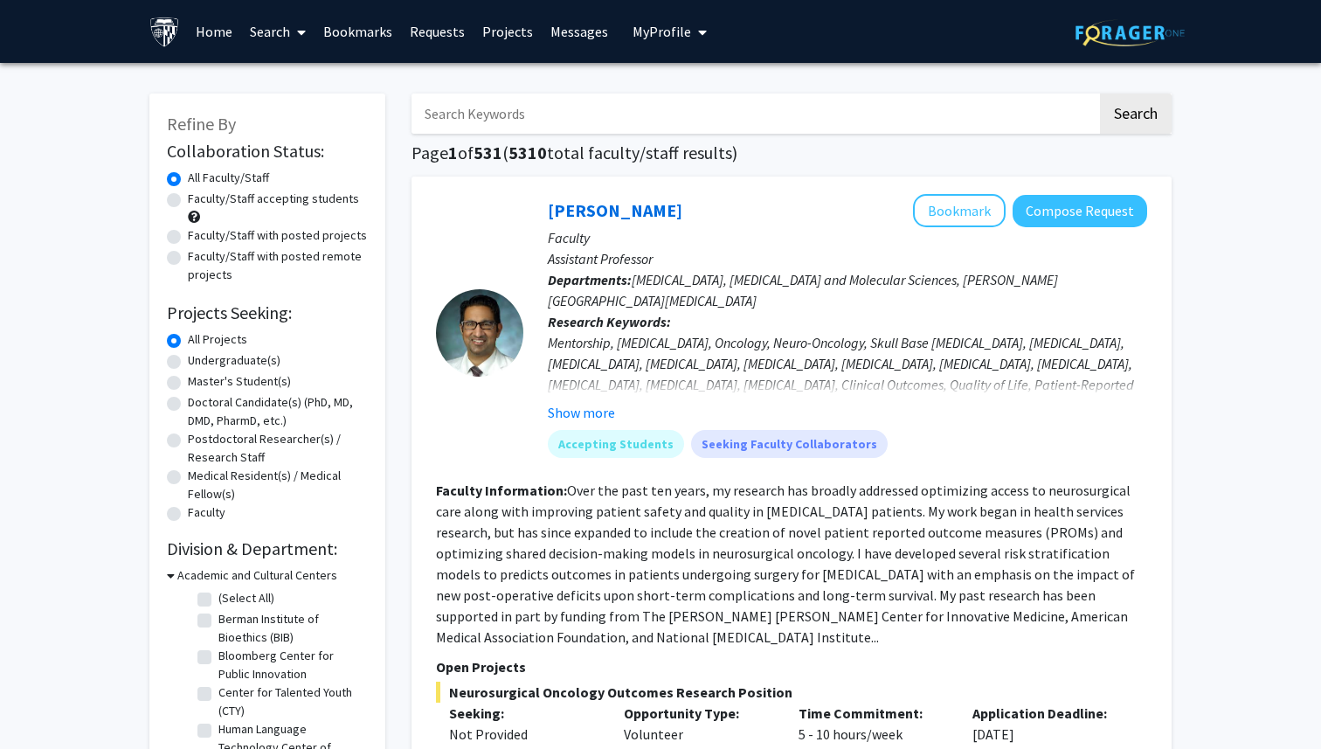
click at [164, 38] on img at bounding box center [164, 32] width 31 height 31
